Goal: Task Accomplishment & Management: Complete application form

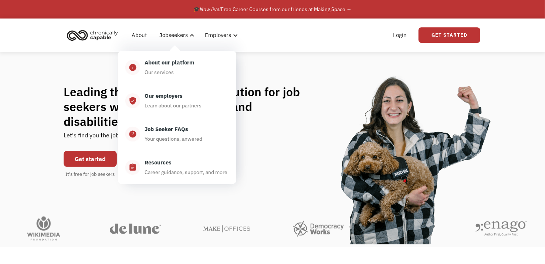
click at [26, 149] on div "Leading the flexible work revolution for job seekers with chronic illnesses and…" at bounding box center [272, 131] width 545 height 94
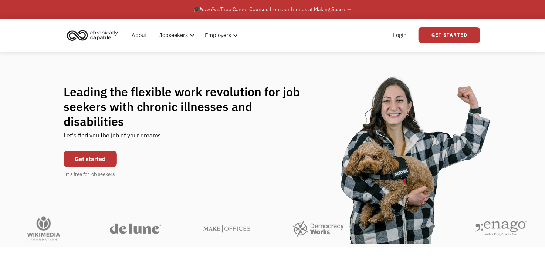
click at [245, 141] on div "Leading the flexible work revolution for job seekers with chronic illnesses and…" at bounding box center [273, 131] width 418 height 94
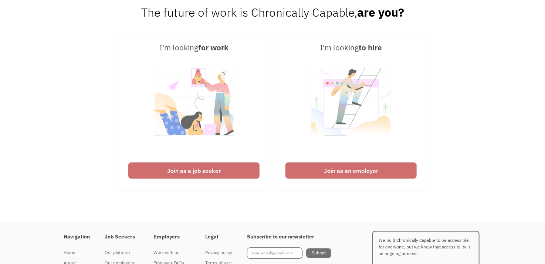
scroll to position [1771, 0]
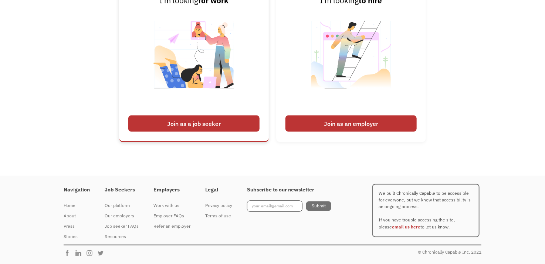
click at [205, 125] on div "Join as a job seeker" at bounding box center [193, 123] width 131 height 16
click at [203, 124] on div "Join as a job seeker" at bounding box center [193, 123] width 131 height 16
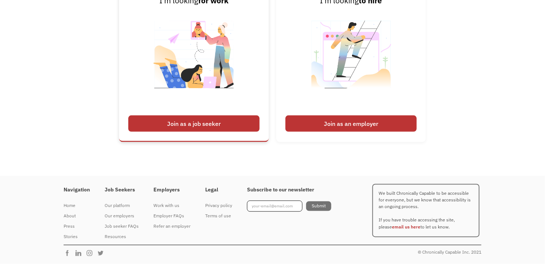
click at [203, 124] on div "Join as a job seeker" at bounding box center [193, 123] width 131 height 16
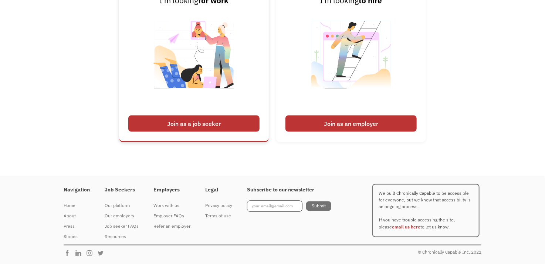
click at [203, 124] on div "Join as a job seeker" at bounding box center [193, 123] width 131 height 16
click at [128, 189] on h4 "Job Seekers" at bounding box center [122, 189] width 34 height 7
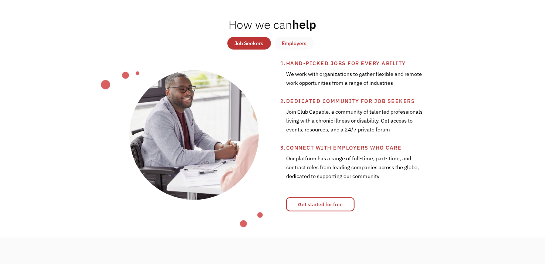
scroll to position [252, 0]
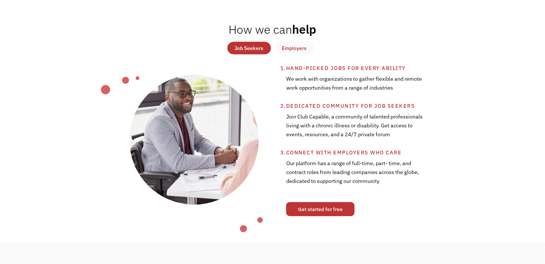
click at [332, 214] on link "Get started for free" at bounding box center [320, 209] width 68 height 14
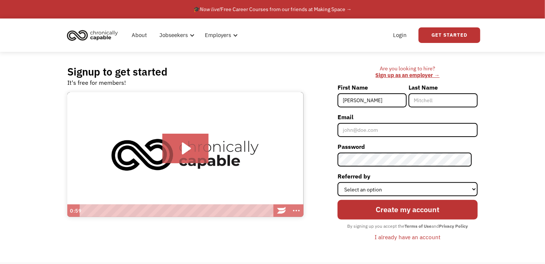
type input "[PERSON_NAME]"
type input "hunter"
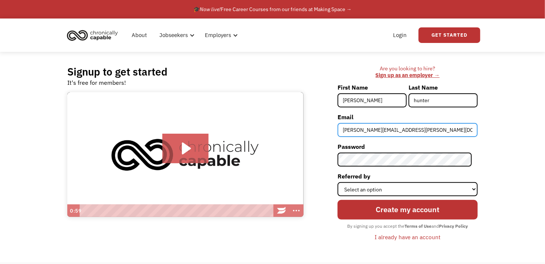
type input "[PERSON_NAME][EMAIL_ADDRESS][PERSON_NAME][DOMAIN_NAME]"
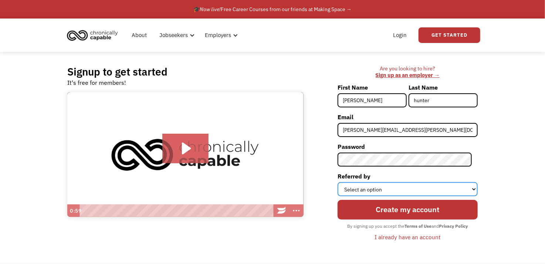
click at [474, 186] on select "Select an option Instagram Facebook Twitter Search Engine News Article Word of …" at bounding box center [408, 189] width 140 height 14
select select "Other"
click at [344, 182] on select "Select an option Instagram Facebook Twitter Search Engine News Article Word of …" at bounding box center [408, 189] width 140 height 14
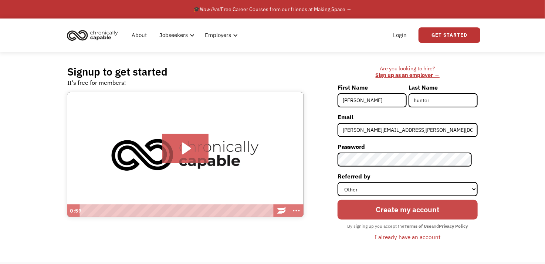
click at [403, 216] on input "Create my account" at bounding box center [408, 210] width 140 height 20
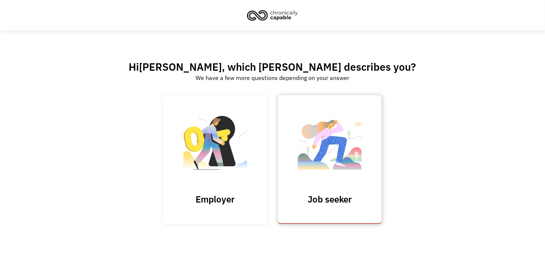
click at [332, 199] on h3 "Job seeker" at bounding box center [330, 199] width 74 height 11
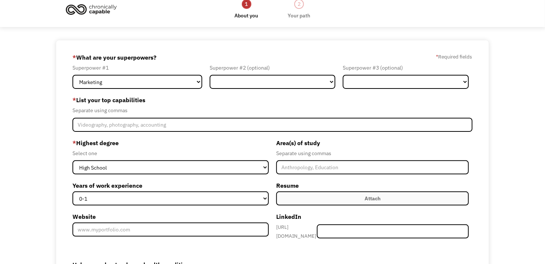
scroll to position [2, 0]
